Goal: Book appointment/travel/reservation

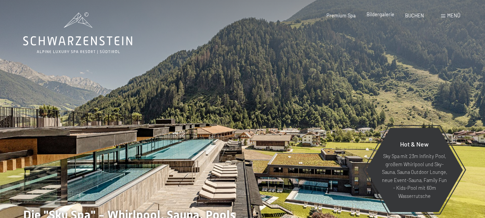
click at [385, 14] on span "Bildergalerie" at bounding box center [381, 14] width 28 height 6
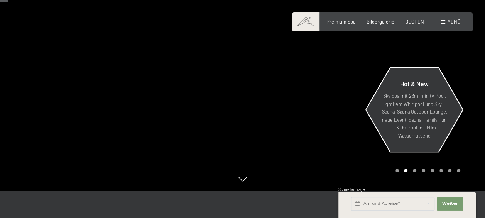
scroll to position [59, 0]
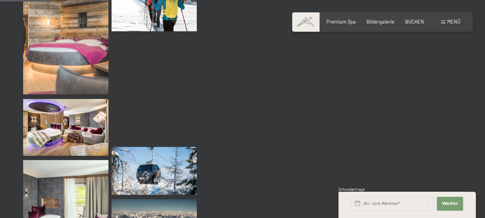
scroll to position [740, 0]
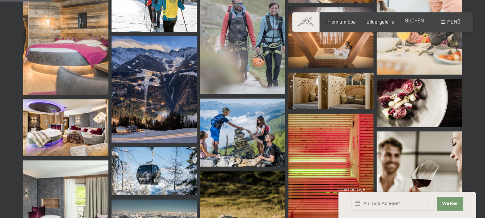
click at [411, 20] on span "BUCHEN" at bounding box center [414, 20] width 19 height 6
click at [414, 20] on span "BUCHEN" at bounding box center [414, 20] width 19 height 6
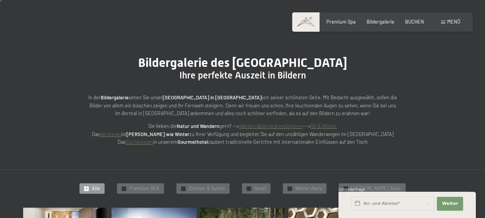
scroll to position [0, 0]
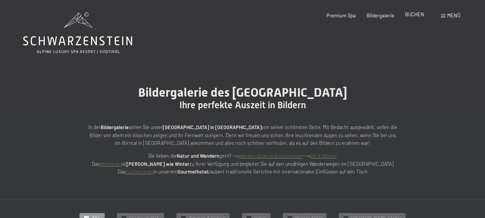
click at [413, 14] on span "BUCHEN" at bounding box center [414, 14] width 19 height 6
